Goal: Use online tool/utility: Utilize a website feature to perform a specific function

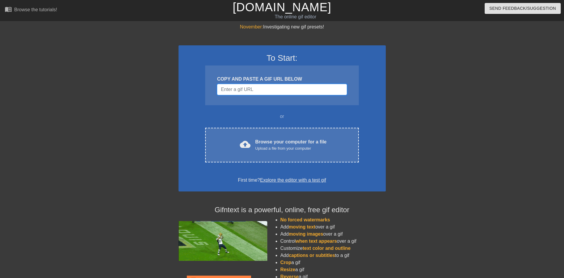
click at [253, 94] on input "Username" at bounding box center [282, 89] width 130 height 11
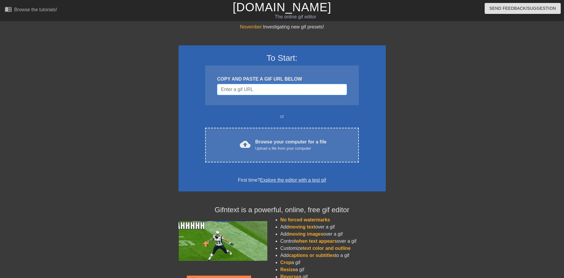
paste input "[URL][DOMAIN_NAME]"
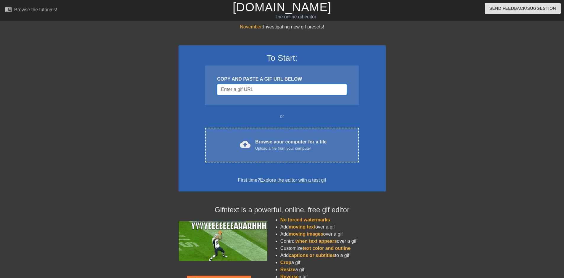
type input "[URL][DOMAIN_NAME]"
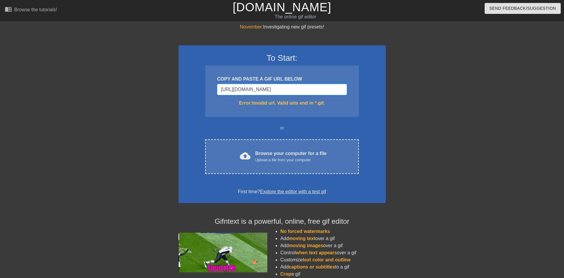
scroll to position [0, 42]
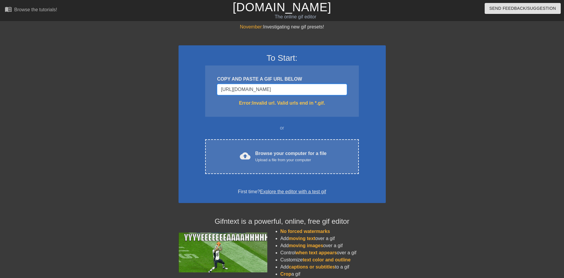
click at [252, 89] on input "[URL][DOMAIN_NAME]" at bounding box center [282, 89] width 130 height 11
click at [252, 88] on input "[URL][DOMAIN_NAME]" at bounding box center [282, 89] width 130 height 11
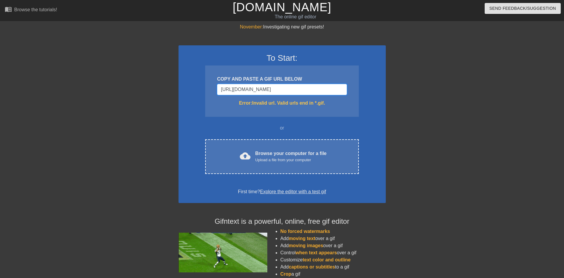
click at [252, 88] on input "[URL][DOMAIN_NAME]" at bounding box center [282, 89] width 130 height 11
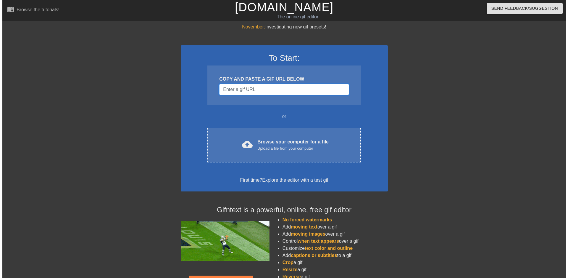
scroll to position [0, 0]
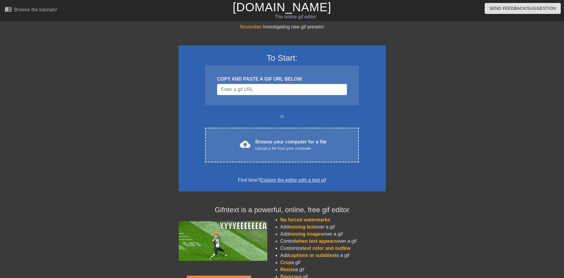
click at [299, 83] on div "COPY AND PASTE A GIF URL BELOW" at bounding box center [281, 85] width 153 height 40
click at [295, 88] on input "Username" at bounding box center [282, 89] width 130 height 11
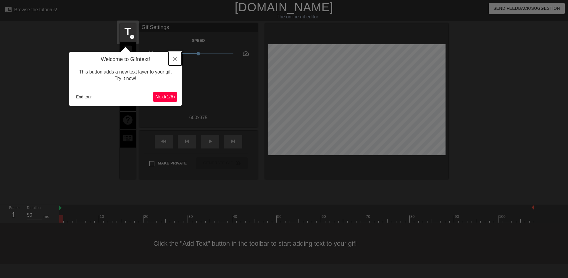
click at [175, 57] on button "Close" at bounding box center [175, 59] width 13 height 14
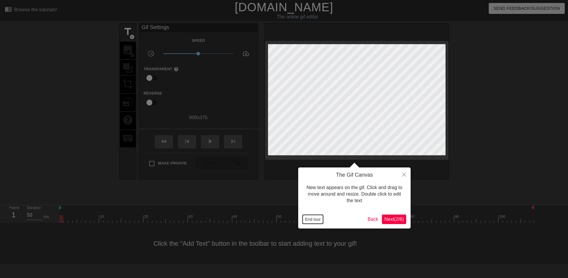
click at [310, 217] on button "End tour" at bounding box center [313, 218] width 20 height 9
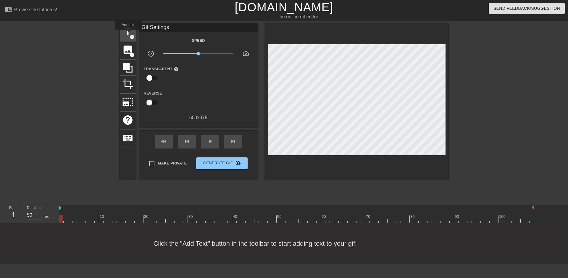
click at [129, 34] on span "title" at bounding box center [127, 31] width 11 height 11
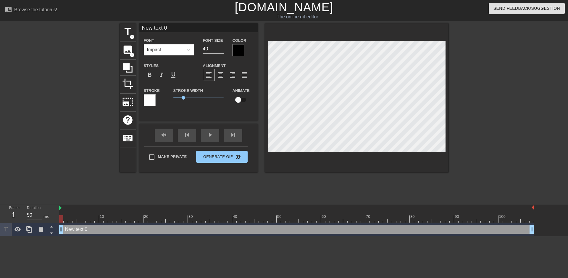
click at [240, 51] on div at bounding box center [239, 50] width 12 height 12
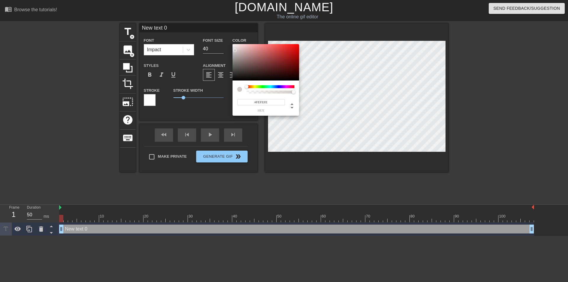
type input "#FFFFFF"
drag, startPoint x: 241, startPoint y: 60, endPoint x: 225, endPoint y: 37, distance: 28.2
click at [225, 37] on div "#FFFFFF hex" at bounding box center [284, 141] width 568 height 282
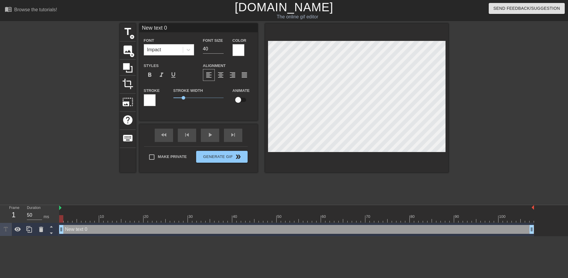
click at [238, 50] on div at bounding box center [239, 50] width 12 height 12
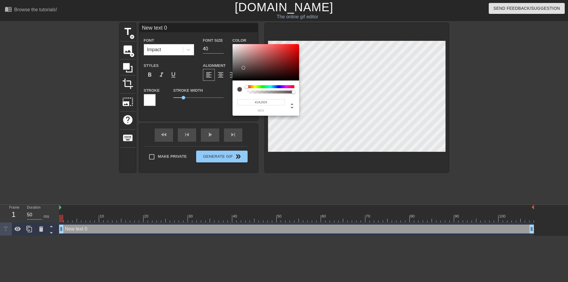
type input "#000000"
drag, startPoint x: 244, startPoint y: 68, endPoint x: 217, endPoint y: 89, distance: 34.3
click at [217, 89] on div "#000000 hex" at bounding box center [284, 141] width 568 height 282
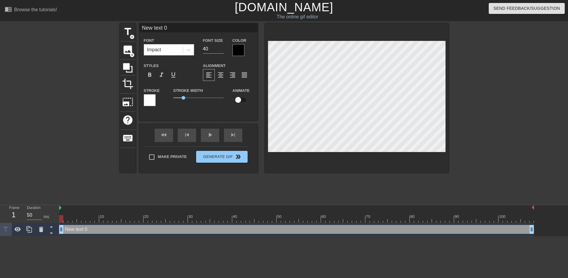
click at [239, 50] on div at bounding box center [239, 50] width 12 height 12
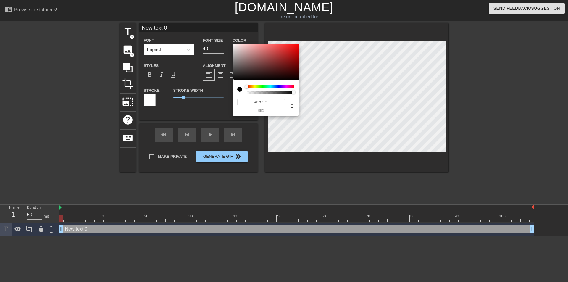
click at [239, 50] on div at bounding box center [266, 62] width 67 height 37
click at [239, 50] on div at bounding box center [240, 50] width 4 height 4
type input "#FFFFFF"
drag, startPoint x: 239, startPoint y: 47, endPoint x: 225, endPoint y: 39, distance: 16.0
click at [225, 39] on div "#FFFFFF hex" at bounding box center [284, 141] width 568 height 282
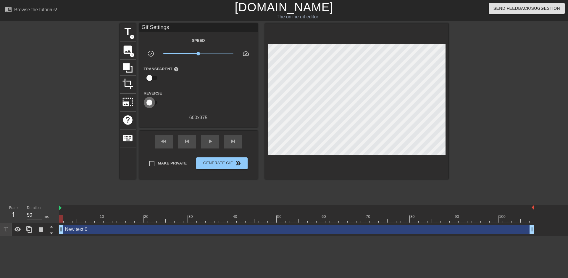
click at [152, 101] on input "checkbox" at bounding box center [150, 102] width 34 height 11
click at [152, 101] on input "checkbox" at bounding box center [155, 102] width 34 height 11
checkbox input "false"
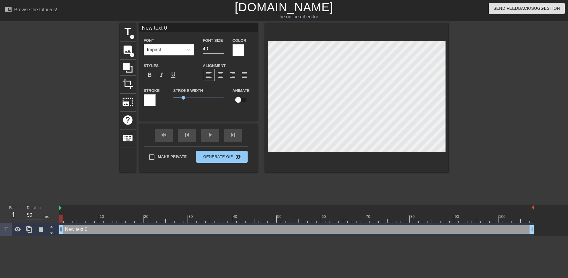
click at [150, 105] on div at bounding box center [150, 100] width 12 height 12
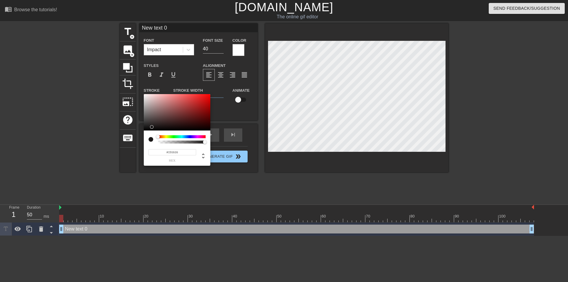
type input "#000000"
drag, startPoint x: 147, startPoint y: 130, endPoint x: 132, endPoint y: 141, distance: 18.7
click at [132, 141] on div "#000000 hex" at bounding box center [284, 141] width 568 height 282
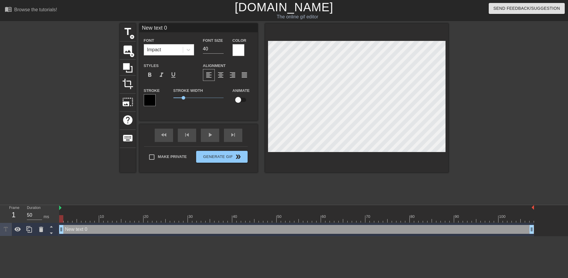
scroll to position [1, 1]
type input "i"
type textarea "i"
type input "I"
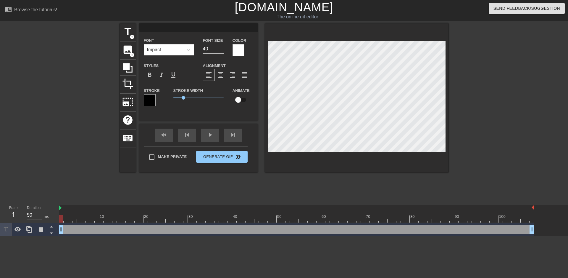
type textarea "I"
type input "IT"
type textarea "IT"
type input "IT"
type textarea "IT"
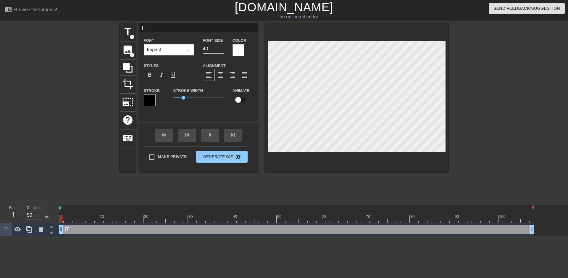
type input "IT I"
type textarea "IT IS"
type input "IT [DEMOGRAPHIC_DATA]"
type textarea "IT [DEMOGRAPHIC_DATA]"
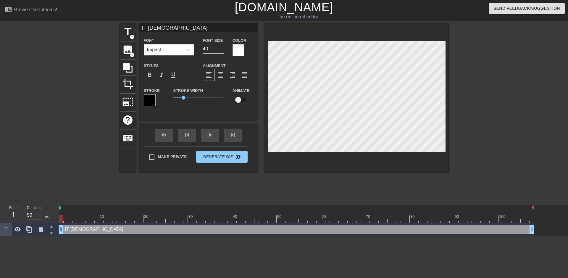
type input "IT [DEMOGRAPHIC_DATA]"
type textarea "IT [DEMOGRAPHIC_DATA]"
type input "IT [DEMOGRAPHIC_DATA]"
type textarea "IT [DEMOGRAPHIC_DATA]"
type input "IT IS"
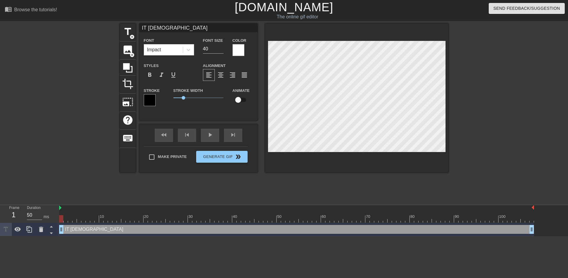
type textarea "IT IS"
type input "IT IS"
type textarea "IT IS"
type input "IT IS T"
type textarea "IT IS T"
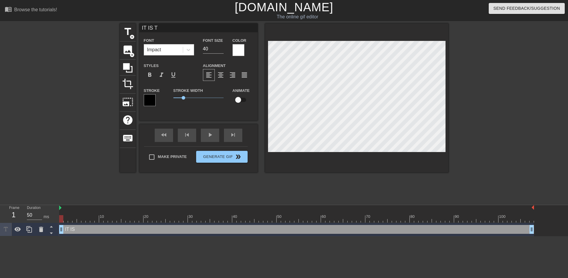
type input "IT IS TI"
type textarea "IT IS TI"
type input "IT IS [PERSON_NAME]"
type textarea "IT IS [PERSON_NAME]"
type input "IT IS TIME"
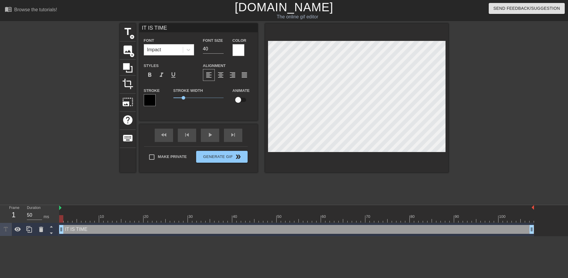
scroll to position [1, 1]
type textarea "IT IS TIME"
click at [223, 46] on input "41" at bounding box center [213, 48] width 21 height 9
click at [222, 46] on input "42" at bounding box center [213, 48] width 21 height 9
click at [222, 46] on input "43" at bounding box center [213, 48] width 21 height 9
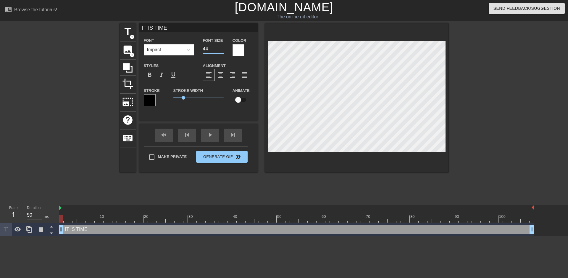
click at [222, 46] on input "44" at bounding box center [213, 48] width 21 height 9
click at [222, 46] on input "45" at bounding box center [213, 48] width 21 height 9
click at [222, 46] on input "46" at bounding box center [213, 48] width 21 height 9
click at [222, 46] on input "47" at bounding box center [213, 48] width 21 height 9
click at [222, 46] on input "48" at bounding box center [213, 48] width 21 height 9
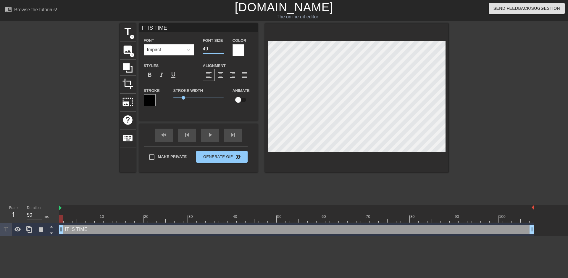
click at [222, 46] on input "49" at bounding box center [213, 48] width 21 height 9
type input "50"
click at [222, 46] on input "50" at bounding box center [213, 48] width 21 height 9
click at [477, 102] on div at bounding box center [500, 112] width 89 height 178
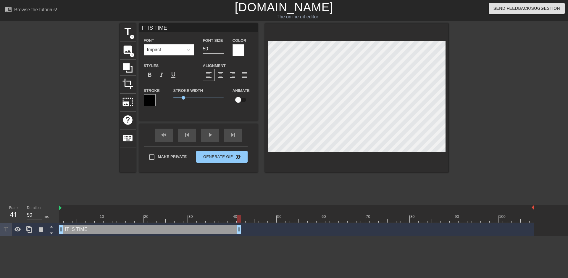
type input "40"
drag, startPoint x: 532, startPoint y: 230, endPoint x: 232, endPoint y: 240, distance: 299.6
click at [232, 236] on html "menu_book Browse the tutorials! [DOMAIN_NAME] The online gif editor Send Feedba…" at bounding box center [284, 118] width 568 height 236
click at [128, 37] on div "title add_circle" at bounding box center [128, 32] width 16 height 18
type input "New text 1"
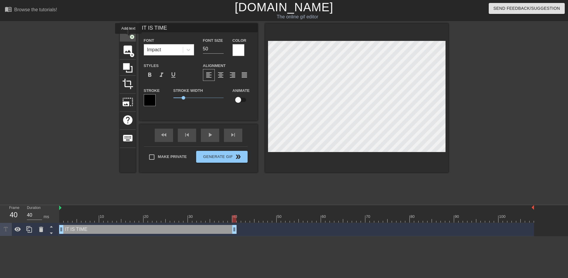
type input "40"
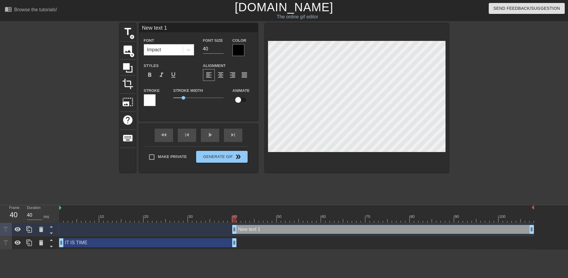
type input "50"
drag, startPoint x: 233, startPoint y: 229, endPoint x: 237, endPoint y: 231, distance: 4.1
type input "j"
type textarea "j"
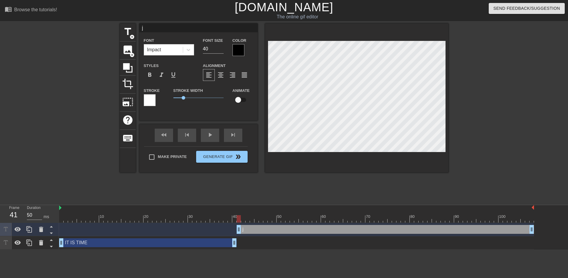
scroll to position [1, 1]
type input "jU"
type textarea "jU"
type input "[DEMOGRAPHIC_DATA]"
type textarea "[DEMOGRAPHIC_DATA]"
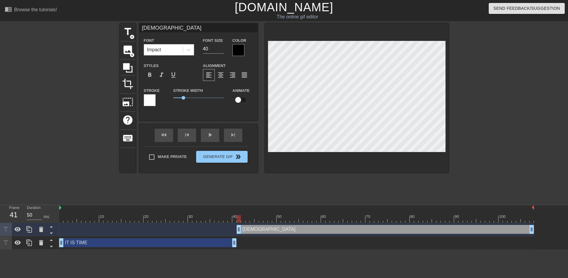
type input "jUST"
type textarea "jUST"
type input "[DEMOGRAPHIC_DATA]"
type textarea "[DEMOGRAPHIC_DATA]"
type input "jU"
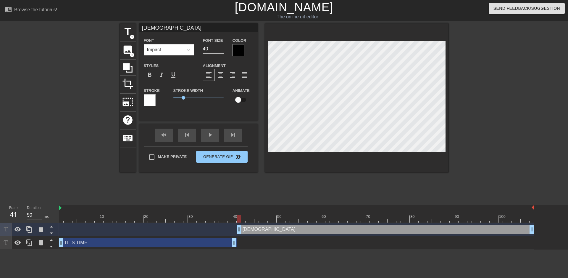
type textarea "jU"
type input "j"
type textarea "j"
type input "j"
type textarea "j"
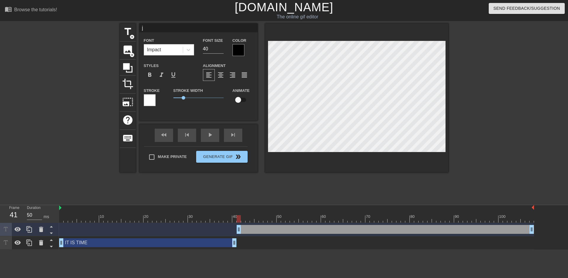
type input "ju"
type textarea "ju"
type input "jus"
type textarea "jus"
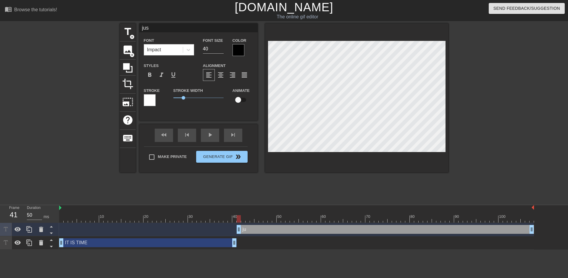
type input "just"
type textarea "just"
type input "just"
type textarea "just"
type input "just"
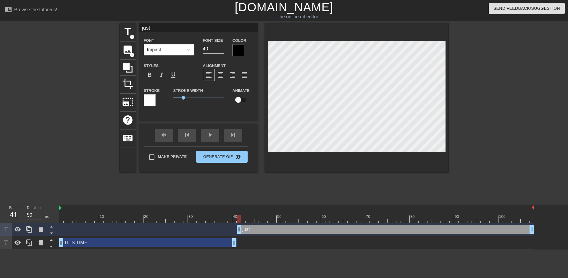
type textarea "just"
type input "jus"
type textarea "jus"
type input "ju"
type textarea "ju"
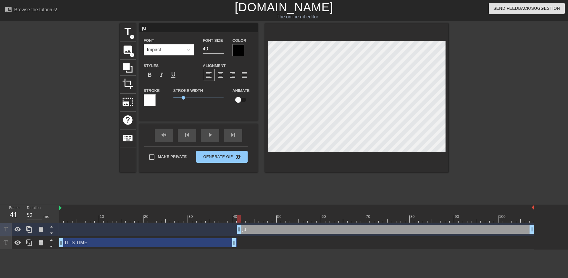
type input "j"
type textarea "j"
type input "J"
type textarea "J"
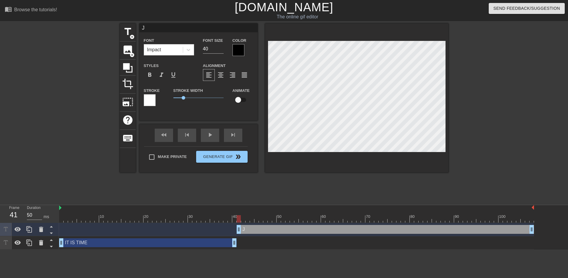
type input "JU"
type textarea "JU"
type input "JUS"
type textarea "JUS"
type input "JUST"
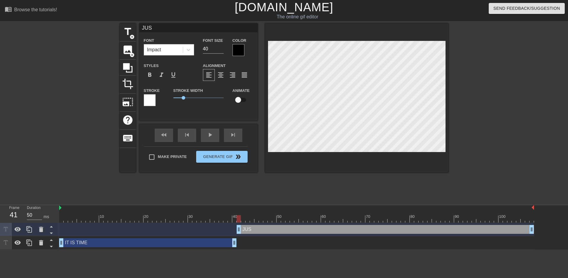
type textarea "JUST"
type input "JUST"
type textarea "JUST"
type input "JUST K"
type textarea "JUST K"
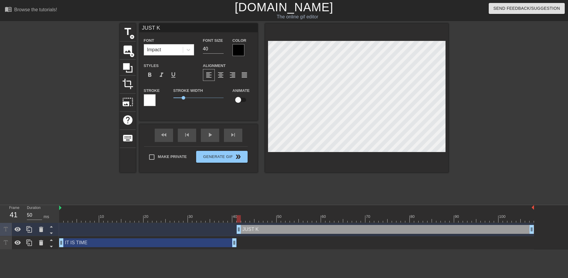
type input "JUST KI"
type textarea "JUST KI"
type input "JUST KIN"
type textarea "JUST KIN"
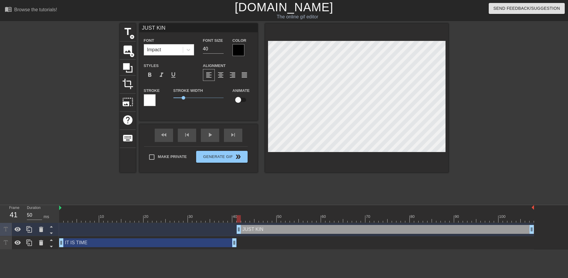
type input "JUST KI"
type textarea "JUST KI"
type input "JUST KID"
type textarea "JUST KID"
type input "JUST [PERSON_NAME]"
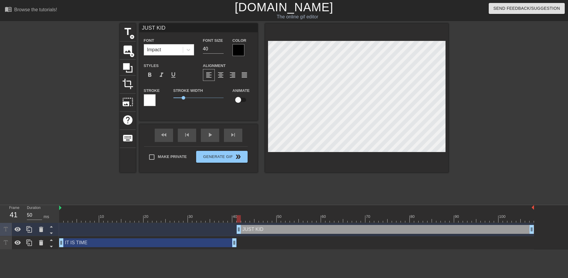
type textarea "JUST [PERSON_NAME]"
type input "JUST KIDDI"
type textarea "JUST KIDDI"
type input "JUST KIDDIN"
type textarea "JUST KIDDIN"
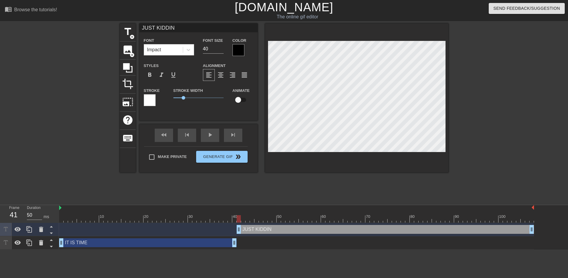
type input "JUST KIDDING"
type textarea "JUST KIDDING"
click at [202, 240] on div "IT IS TIME drag_handle drag_handle" at bounding box center [148, 242] width 178 height 9
type input "IT IS TIME"
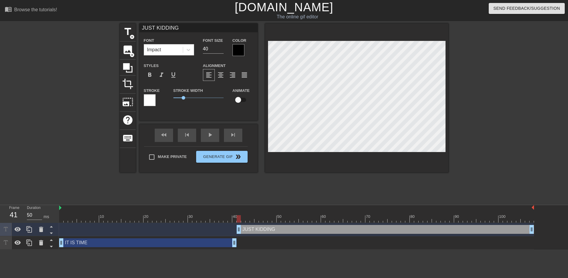
type input "50"
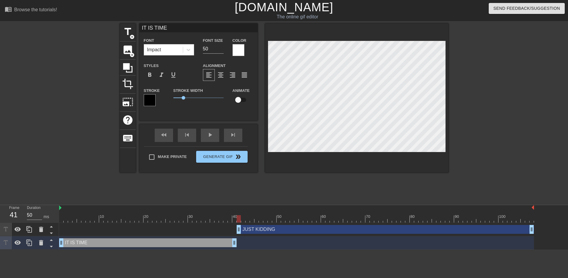
type input "JUST KIDDING"
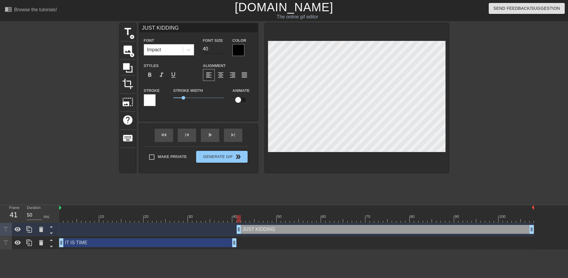
click at [212, 49] on input "40" at bounding box center [213, 48] width 21 height 9
drag, startPoint x: 214, startPoint y: 47, endPoint x: 183, endPoint y: 49, distance: 32.0
click at [183, 49] on div "Font Impact Font Size 40 Color" at bounding box center [198, 46] width 118 height 19
type input "50"
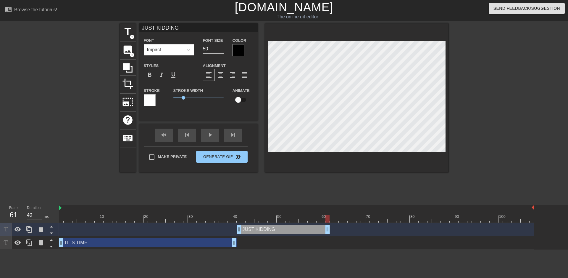
type input "50"
drag, startPoint x: 532, startPoint y: 232, endPoint x: 205, endPoint y: 184, distance: 329.8
click at [325, 238] on div "JUST KIDDING drag_handle drag_handle IT IS TIME drag_handle drag_handle" at bounding box center [313, 235] width 509 height 27
click at [130, 34] on span "add_circle" at bounding box center [132, 36] width 5 height 5
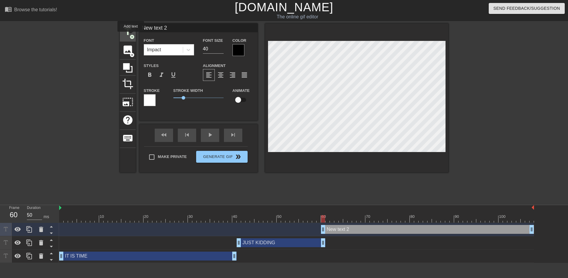
type input "New text 2"
type input "40"
type input "Y"
type textarea "Y"
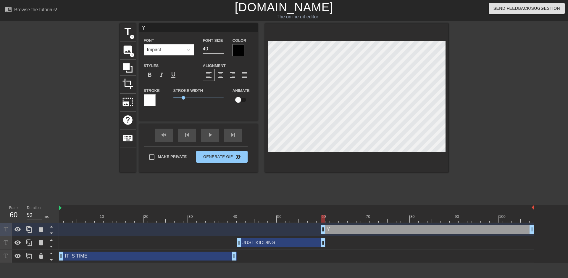
scroll to position [1, 1]
type input "YE"
type textarea "YE"
type input "[PERSON_NAME]"
type textarea "[PERSON_NAME]"
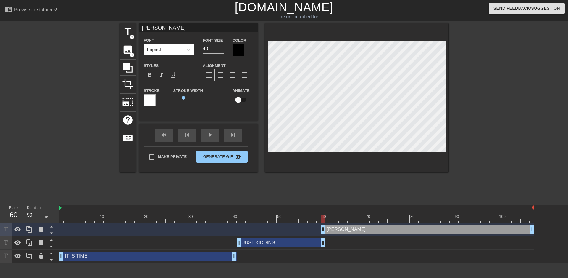
type input "YEET"
type textarea "YEET"
click at [220, 49] on input "39" at bounding box center [213, 48] width 21 height 9
click at [220, 49] on input "38" at bounding box center [213, 48] width 21 height 9
click at [220, 49] on input "37" at bounding box center [213, 48] width 21 height 9
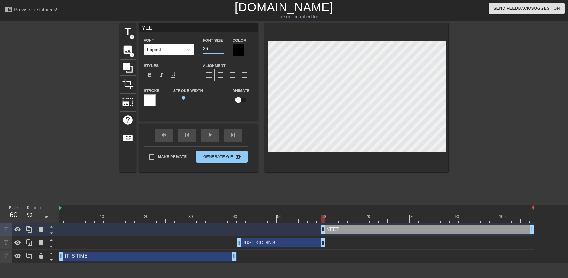
click at [220, 49] on input "36" at bounding box center [213, 48] width 21 height 9
click at [220, 49] on input "35" at bounding box center [213, 48] width 21 height 9
click at [220, 49] on input "34" at bounding box center [213, 48] width 21 height 9
click at [220, 49] on input "33" at bounding box center [213, 48] width 21 height 9
click at [220, 49] on input "32" at bounding box center [213, 48] width 21 height 9
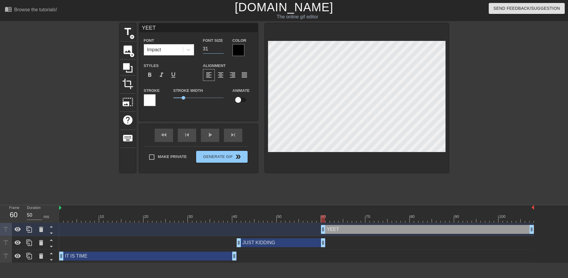
click at [220, 49] on input "31" at bounding box center [213, 48] width 21 height 9
click at [220, 49] on input "30" at bounding box center [213, 48] width 21 height 9
click at [220, 49] on input "29" at bounding box center [213, 48] width 21 height 9
click at [220, 49] on input "28" at bounding box center [213, 48] width 21 height 9
click at [220, 49] on input "27" at bounding box center [213, 48] width 21 height 9
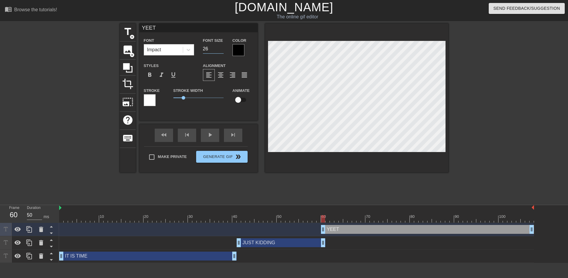
click at [220, 49] on input "26" at bounding box center [213, 48] width 21 height 9
click at [220, 49] on input "25" at bounding box center [213, 48] width 21 height 9
click at [220, 49] on input "24" at bounding box center [213, 48] width 21 height 9
type input "23"
click at [220, 49] on input "23" at bounding box center [213, 48] width 21 height 9
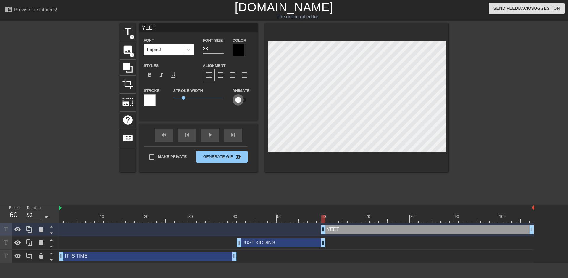
click at [239, 99] on input "checkbox" at bounding box center [238, 99] width 34 height 11
checkbox input "true"
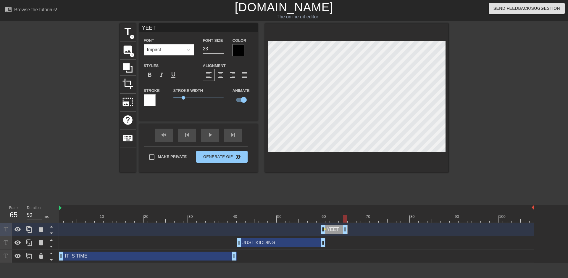
drag, startPoint x: 531, startPoint y: 227, endPoint x: 343, endPoint y: 232, distance: 187.6
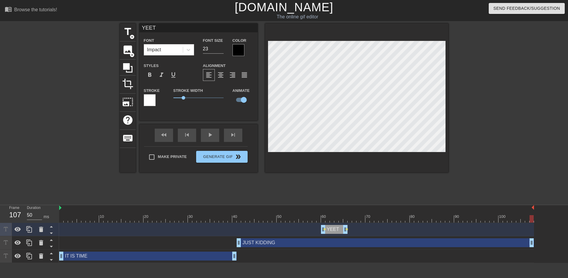
drag, startPoint x: 322, startPoint y: 244, endPoint x: 544, endPoint y: 238, distance: 221.7
click at [544, 238] on div "YEET drag_handle drag_handle lens lens JUST KIDDING drag_handle drag_handle IT …" at bounding box center [313, 242] width 509 height 40
drag, startPoint x: 72, startPoint y: 209, endPoint x: 64, endPoint y: 210, distance: 7.7
click at [64, 210] on div at bounding box center [296, 208] width 475 height 6
drag, startPoint x: 530, startPoint y: 219, endPoint x: 60, endPoint y: 221, distance: 470.4
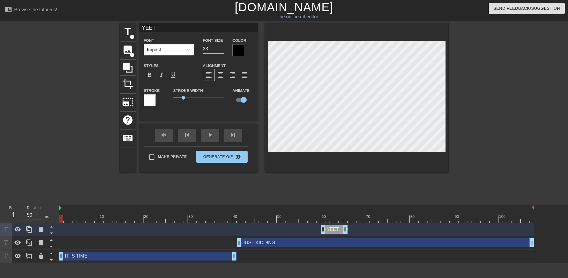
click at [58, 221] on div "Frame 1 Duration 50 ms 10 20 30 40 50 60 70 80 90 100 YEET drag_handle drag_han…" at bounding box center [284, 234] width 568 height 58
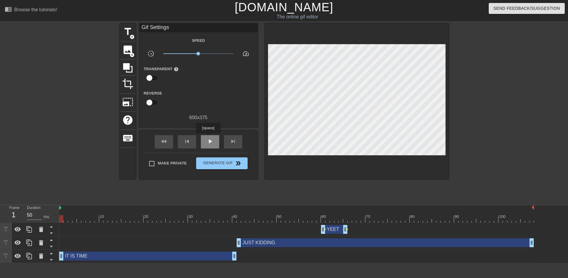
click at [208, 138] on span "play_arrow" at bounding box center [210, 141] width 7 height 7
click at [208, 140] on span "pause" at bounding box center [210, 141] width 7 height 7
click at [324, 229] on span "lens" at bounding box center [324, 229] width 3 height 3
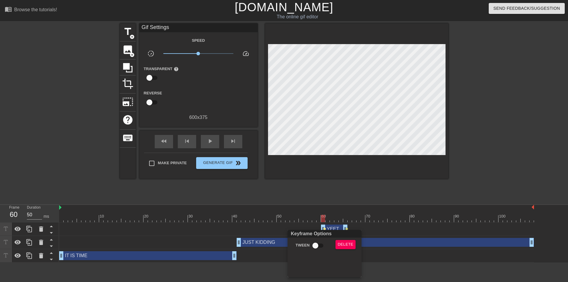
drag, startPoint x: 315, startPoint y: 60, endPoint x: 321, endPoint y: 62, distance: 6.7
click at [321, 62] on div at bounding box center [284, 141] width 568 height 282
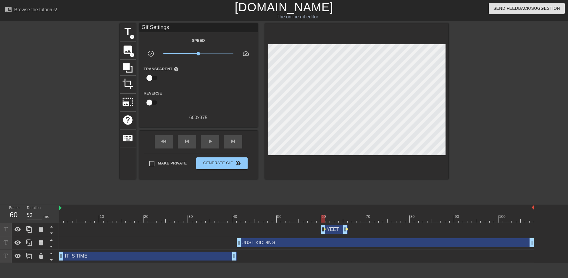
click at [346, 229] on span "lens" at bounding box center [347, 229] width 3 height 3
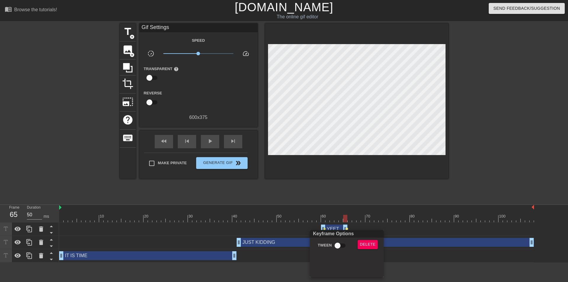
click at [288, 59] on div at bounding box center [284, 141] width 568 height 282
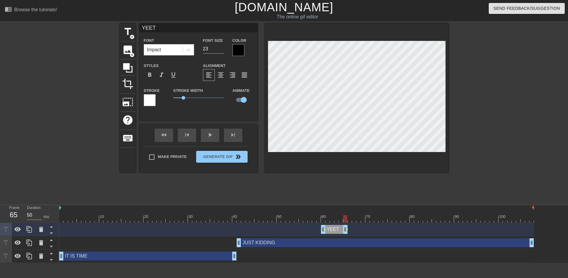
click at [269, 189] on div "title add_circle image add_circle crop photo_size_select_large help keyboard YE…" at bounding box center [284, 112] width 329 height 178
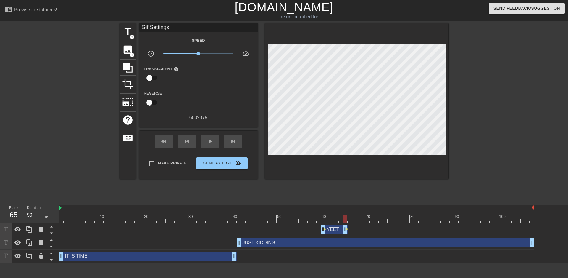
click at [64, 209] on div at bounding box center [296, 208] width 475 height 6
drag, startPoint x: 344, startPoint y: 216, endPoint x: 56, endPoint y: 216, distance: 287.9
click at [56, 216] on div "Frame 1 Duration 50 ms 10 20 30 40 50 60 70 80 90 100 YEET drag_handle drag_han…" at bounding box center [284, 234] width 568 height 58
click at [204, 142] on div "play_arrow" at bounding box center [210, 141] width 18 height 13
click at [332, 228] on div "YEET drag_handle drag_handle" at bounding box center [334, 229] width 27 height 9
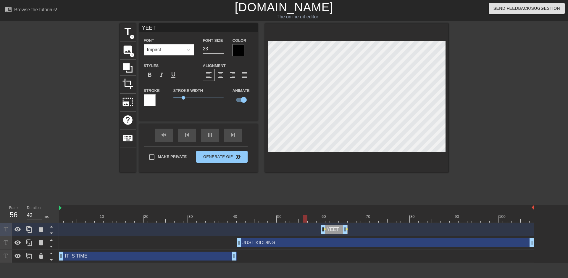
type input "50"
click at [185, 258] on div "IT IS TIME drag_handle drag_handle" at bounding box center [148, 255] width 178 height 9
type input "IT IS TIME"
type input "50"
checkbox input "false"
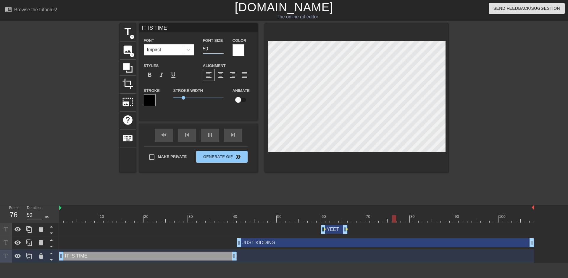
click at [211, 48] on input "50" at bounding box center [213, 48] width 21 height 9
drag, startPoint x: 212, startPoint y: 47, endPoint x: 194, endPoint y: 47, distance: 17.8
click at [194, 47] on div "Font Impact Font Size 50 Color" at bounding box center [198, 46] width 118 height 19
type input "50"
type input "6"
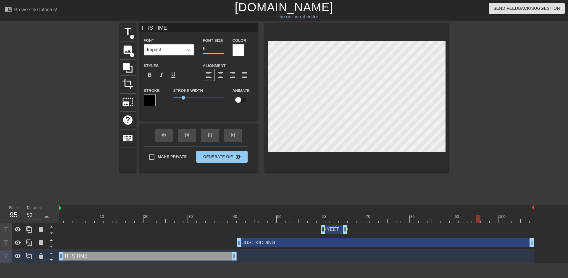
type input "40"
type input "60"
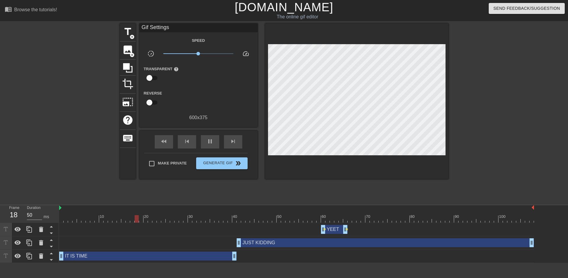
click at [487, 124] on div at bounding box center [500, 112] width 89 height 178
click at [506, 136] on div at bounding box center [500, 112] width 89 height 178
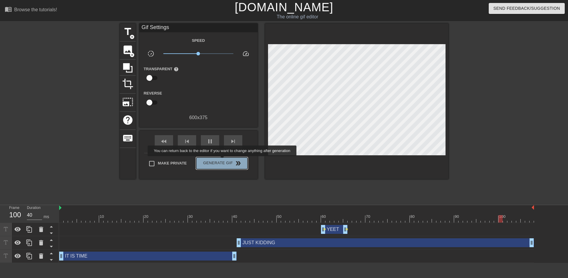
type input "50"
click at [223, 160] on span "Generate Gif double_arrow" at bounding box center [222, 162] width 46 height 7
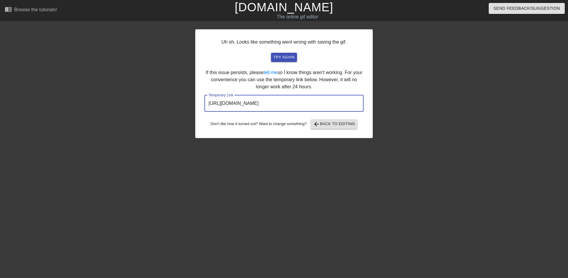
drag, startPoint x: 332, startPoint y: 101, endPoint x: 196, endPoint y: 103, distance: 135.2
click at [196, 103] on div "Uh oh. Looks like something went wrong with saving the gif. try again If this i…" at bounding box center [284, 83] width 178 height 109
